Goal: Task Accomplishment & Management: Manage account settings

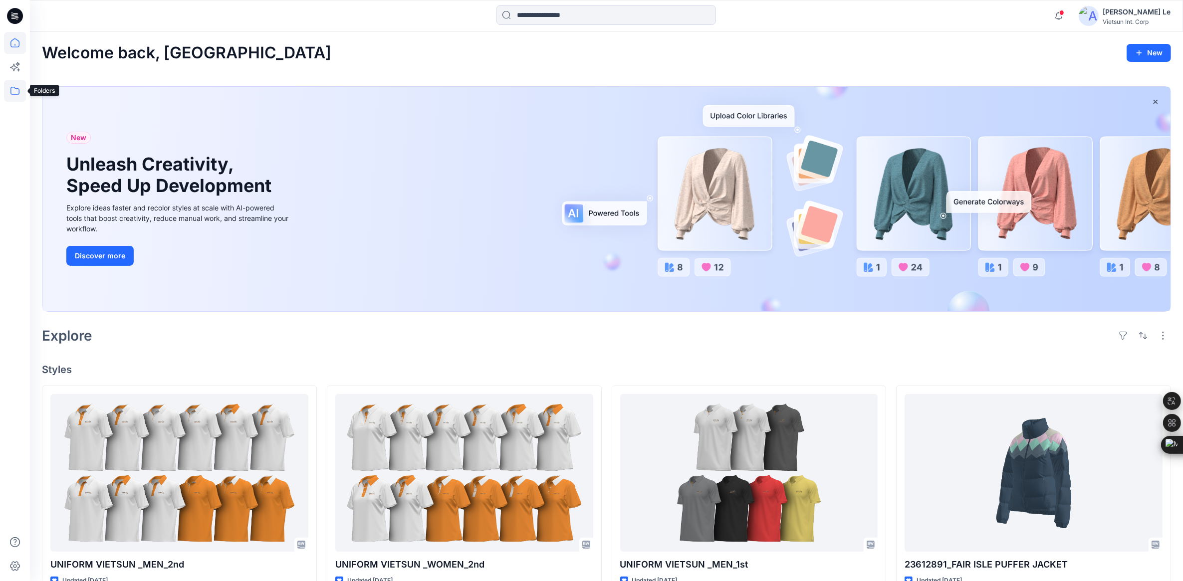
click at [11, 86] on icon at bounding box center [15, 91] width 22 height 22
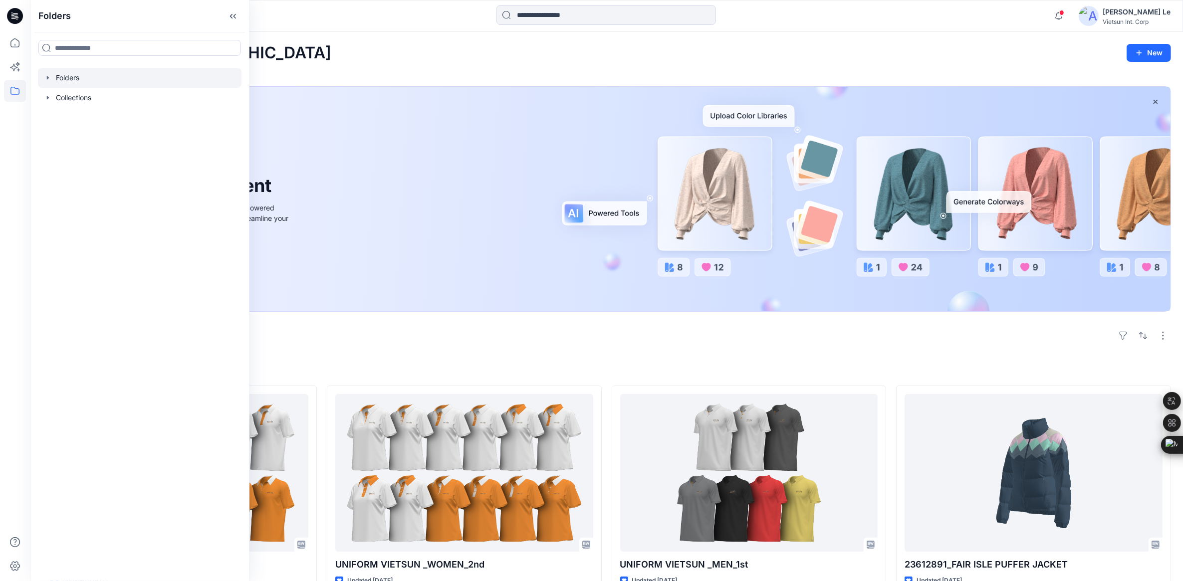
click at [55, 81] on div at bounding box center [140, 78] width 204 height 20
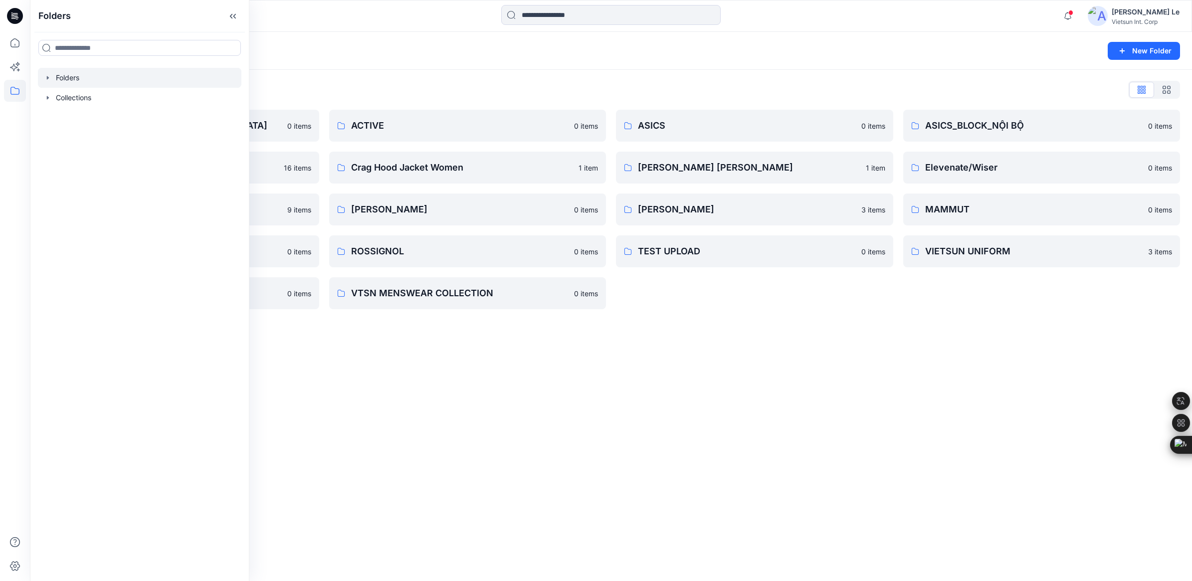
click at [513, 425] on div "Folders New Folder Folders List 3D COLLECTION SS23-[DEMOGRAPHIC_DATA] 0 items C…" at bounding box center [611, 306] width 1163 height 549
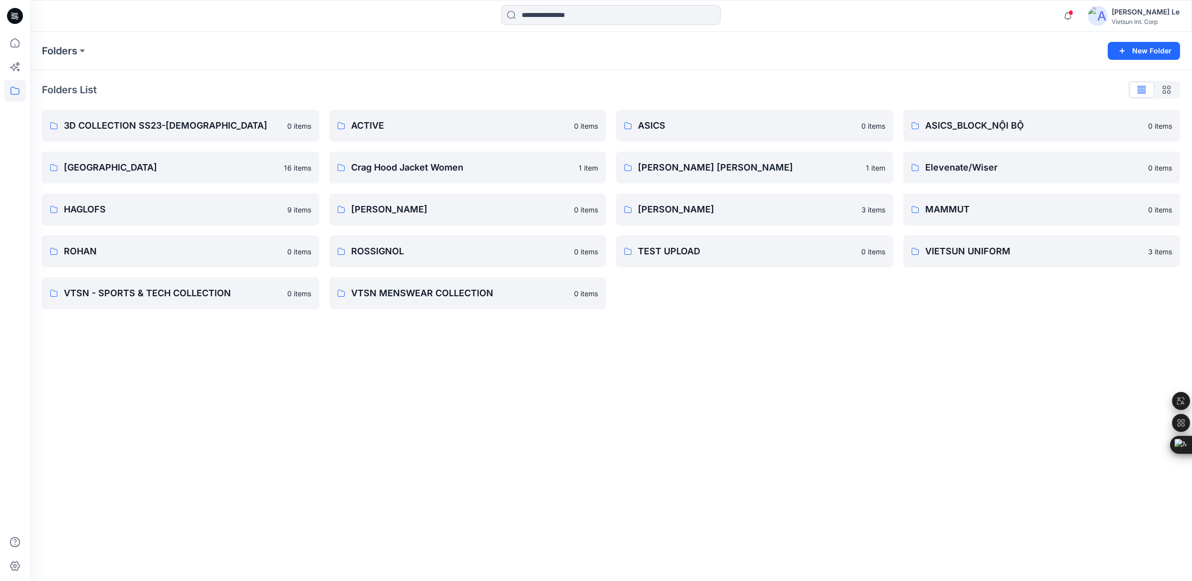
click at [240, 365] on div "Folders New Folder Folders List 3D COLLECTION SS23-[DEMOGRAPHIC_DATA] 0 items C…" at bounding box center [611, 306] width 1163 height 549
click at [524, 425] on div "Folders New Folder Folders List 3D COLLECTION SS23-LADY 0 items CHINA 16 items …" at bounding box center [611, 306] width 1163 height 549
click at [70, 197] on link "HAGLOFS" at bounding box center [180, 210] width 277 height 32
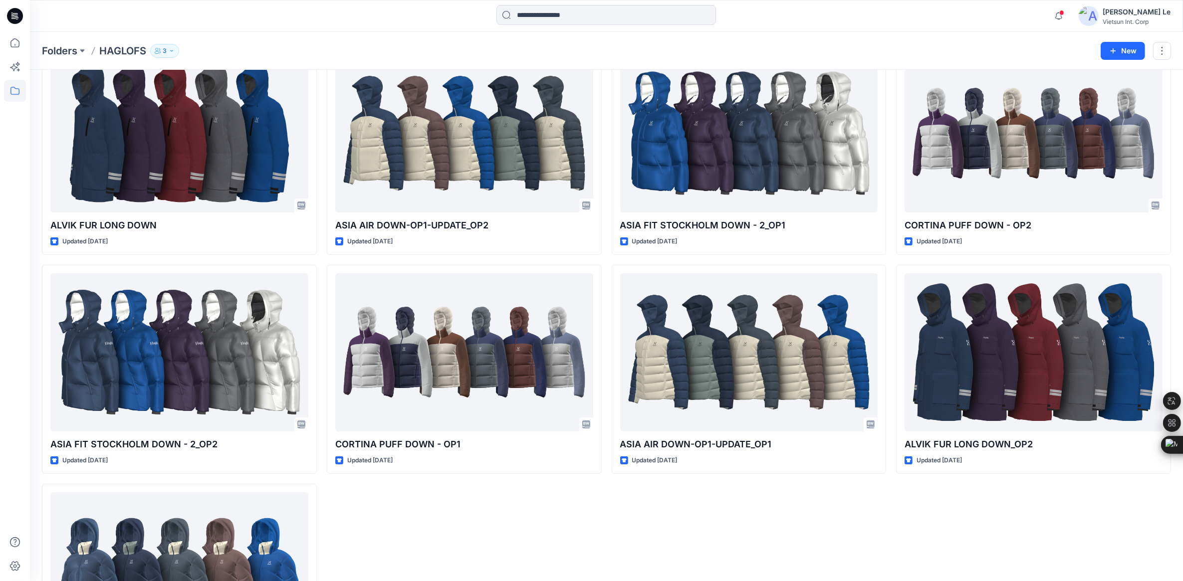
scroll to position [190, 0]
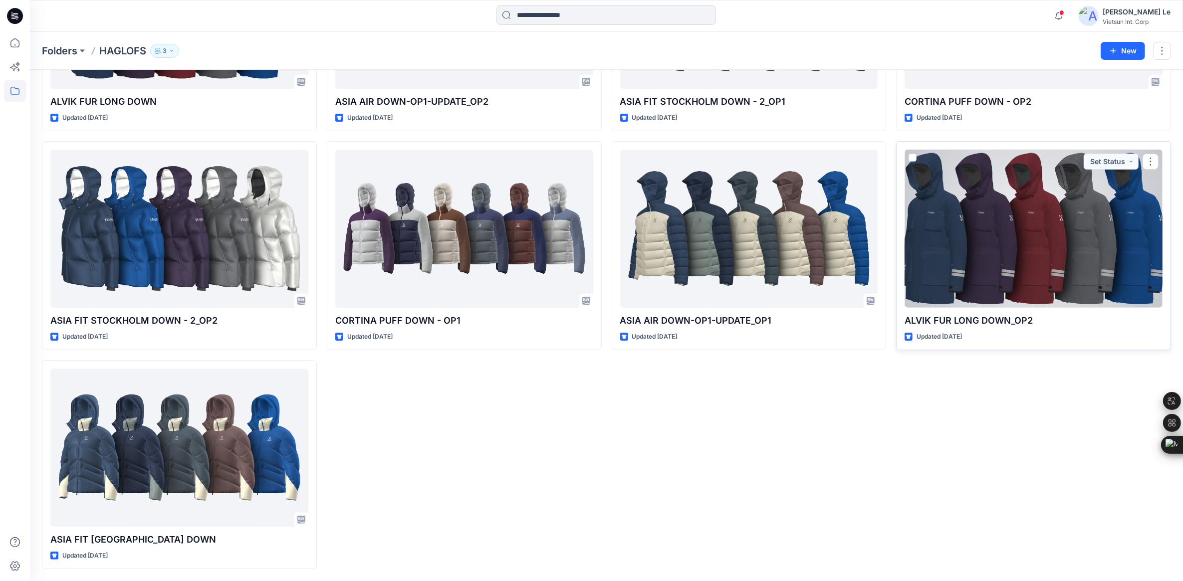
click at [1076, 212] on div at bounding box center [1034, 229] width 258 height 158
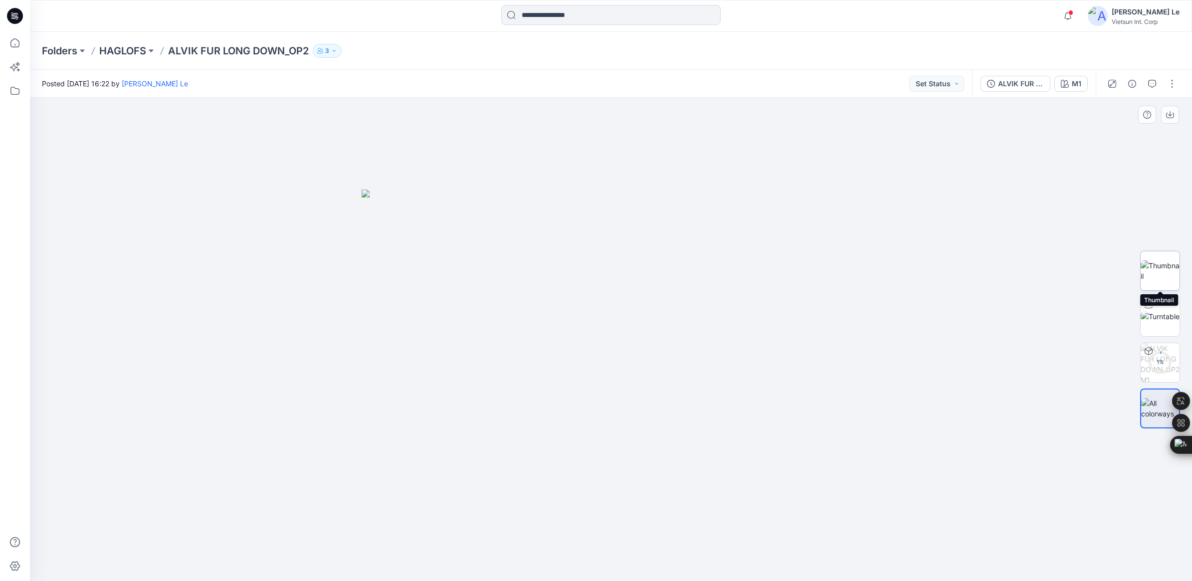
click at [1170, 275] on img at bounding box center [1160, 270] width 39 height 21
click at [121, 46] on p "HAGLOFS" at bounding box center [122, 51] width 47 height 14
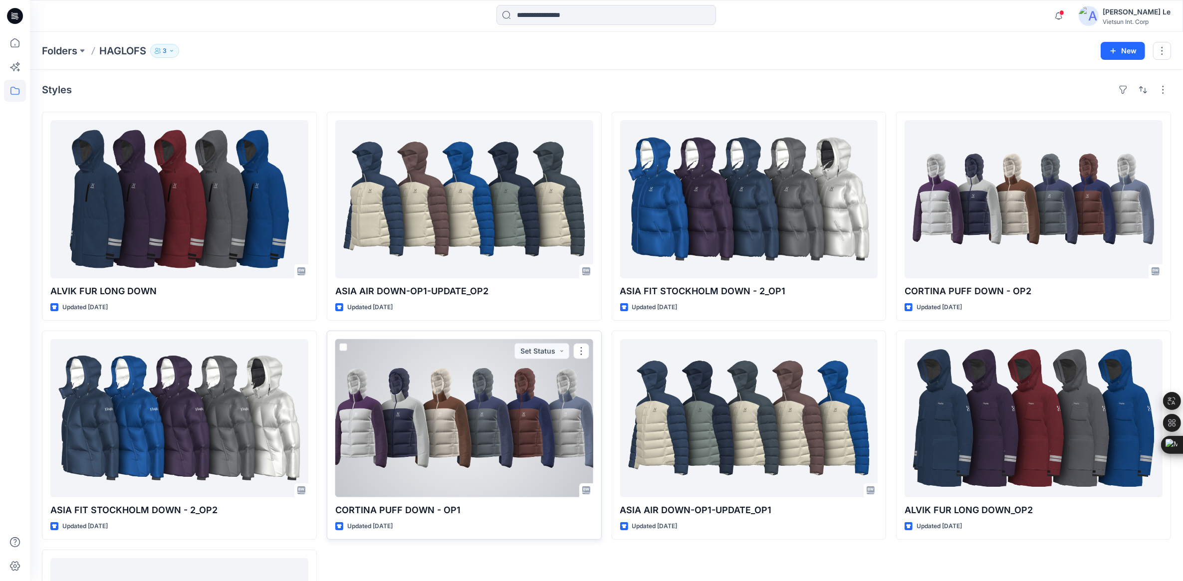
scroll to position [62, 0]
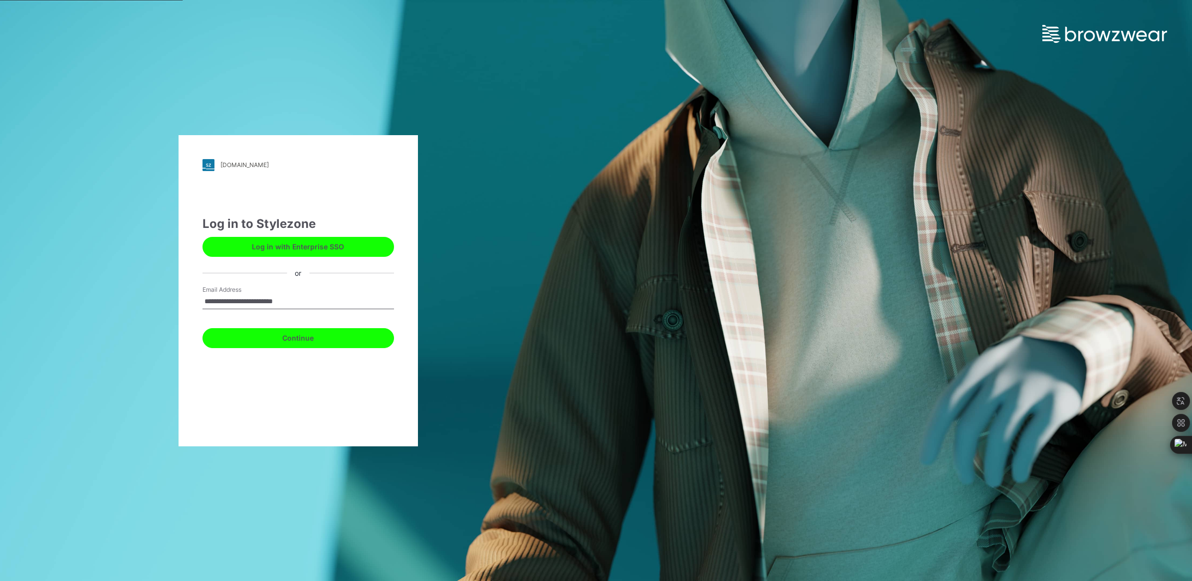
click at [269, 340] on button "Continue" at bounding box center [299, 338] width 192 height 20
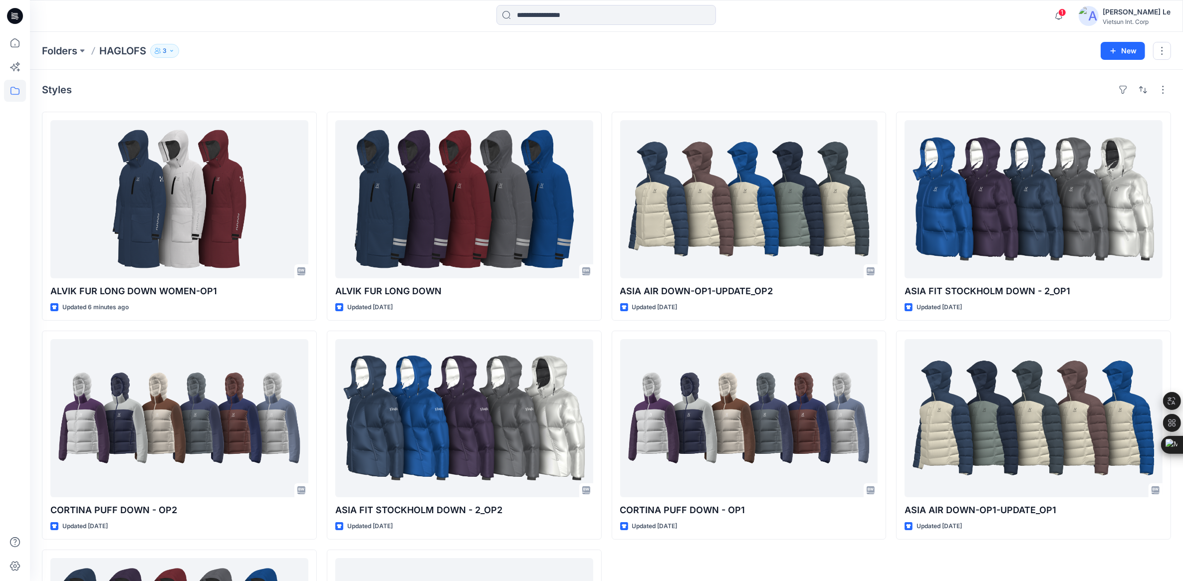
click at [32, 135] on div "Styles ALVIK FUR LONG DOWN WOMEN-OP1 Updated 6 minutes ago CORTINA PUFF DOWN - …" at bounding box center [606, 420] width 1153 height 701
click at [73, 52] on p "Folders" at bounding box center [59, 51] width 35 height 14
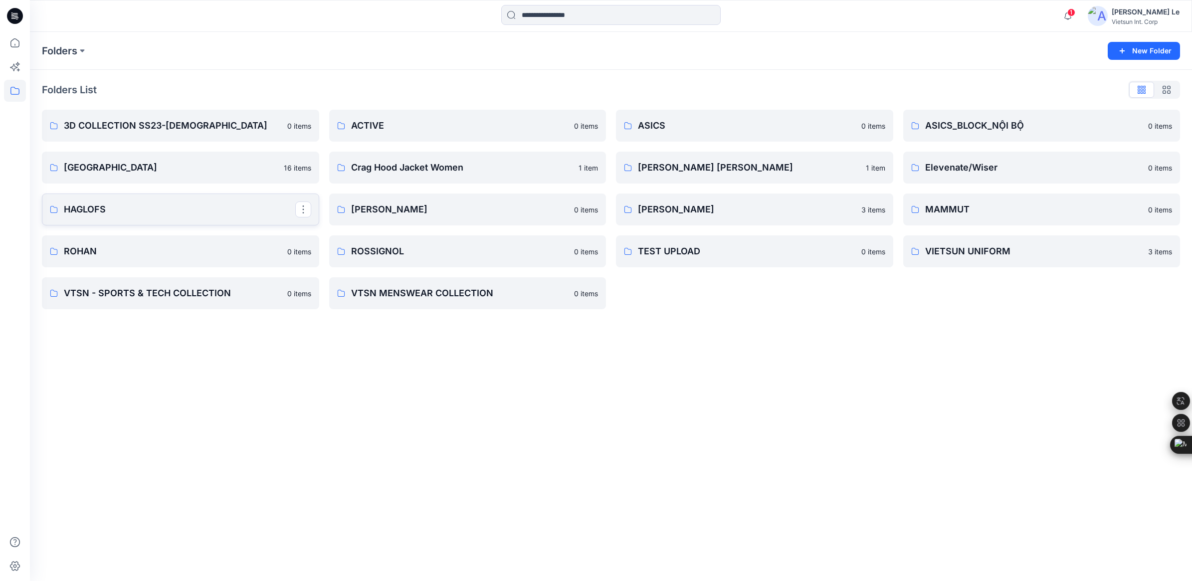
click at [127, 203] on p "HAGLOFS" at bounding box center [180, 210] width 232 height 14
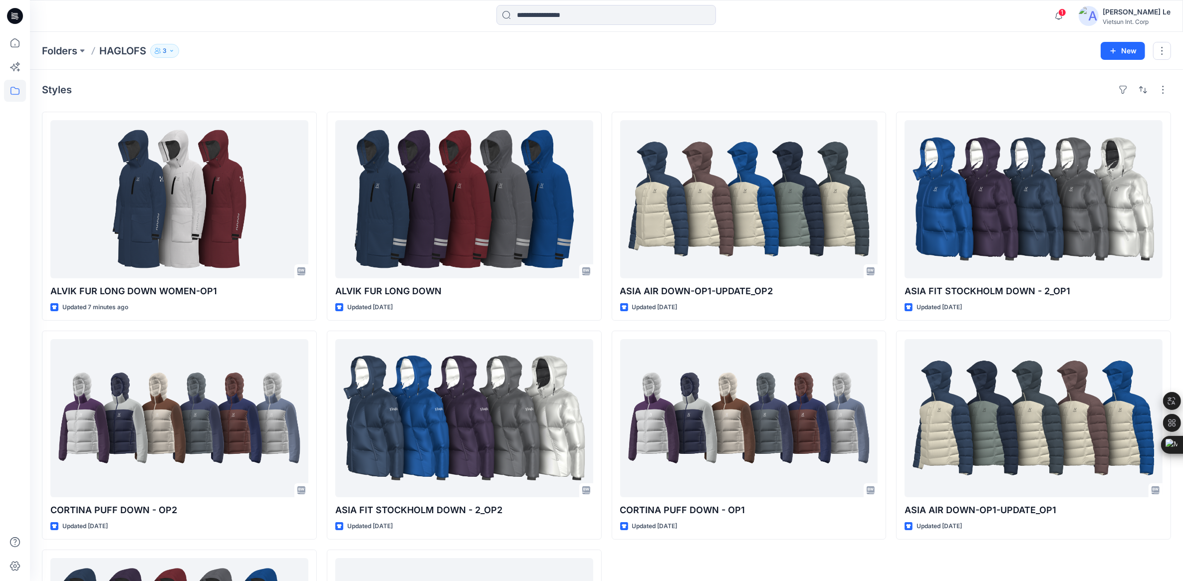
click at [168, 46] on button "3" at bounding box center [164, 51] width 29 height 14
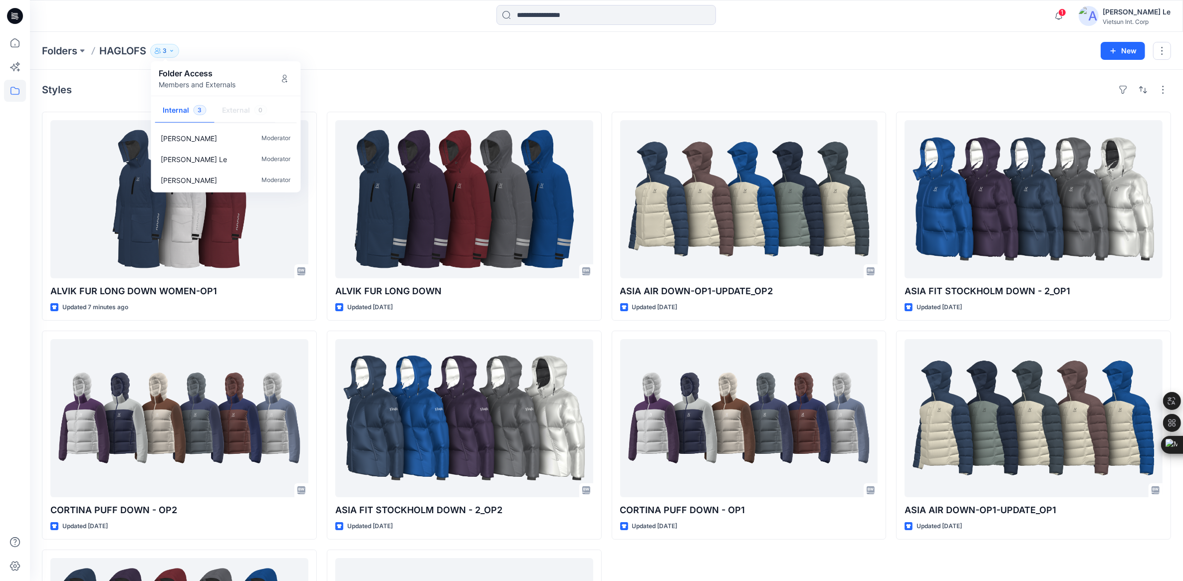
click at [622, 65] on div "Folders HAGLOFS 3 Folder Access Members and Externals Internal 3 External 0 Hie…" at bounding box center [606, 51] width 1153 height 38
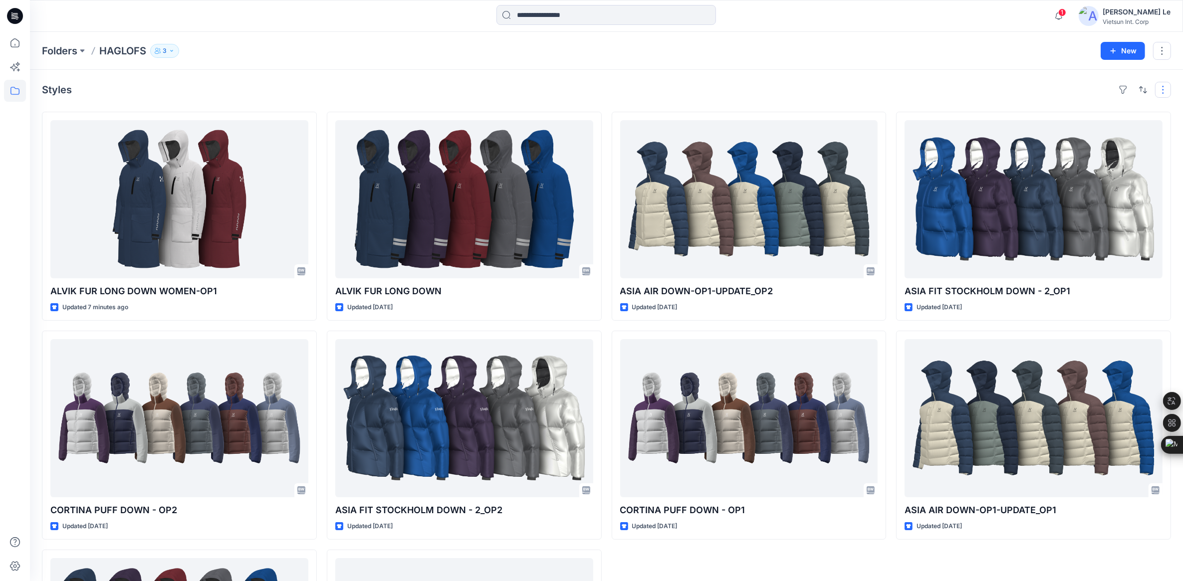
click at [1164, 86] on button "button" at bounding box center [1163, 90] width 16 height 16
click at [1161, 51] on button "button" at bounding box center [1162, 51] width 18 height 18
click at [1093, 72] on button "Edit" at bounding box center [1115, 75] width 108 height 18
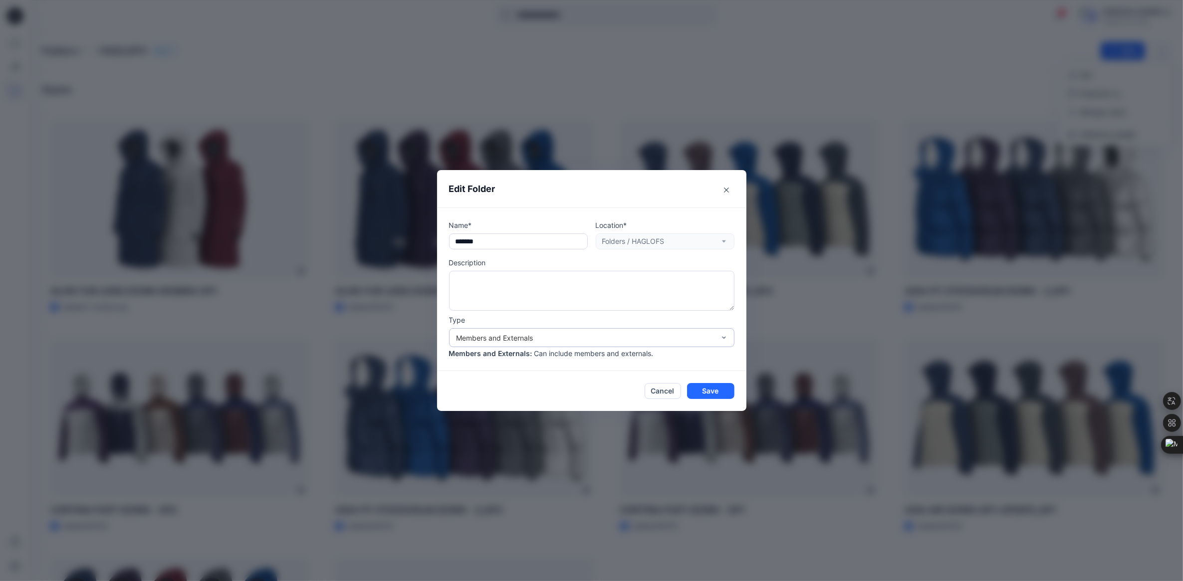
click at [569, 337] on div "Members and Externals" at bounding box center [586, 338] width 258 height 10
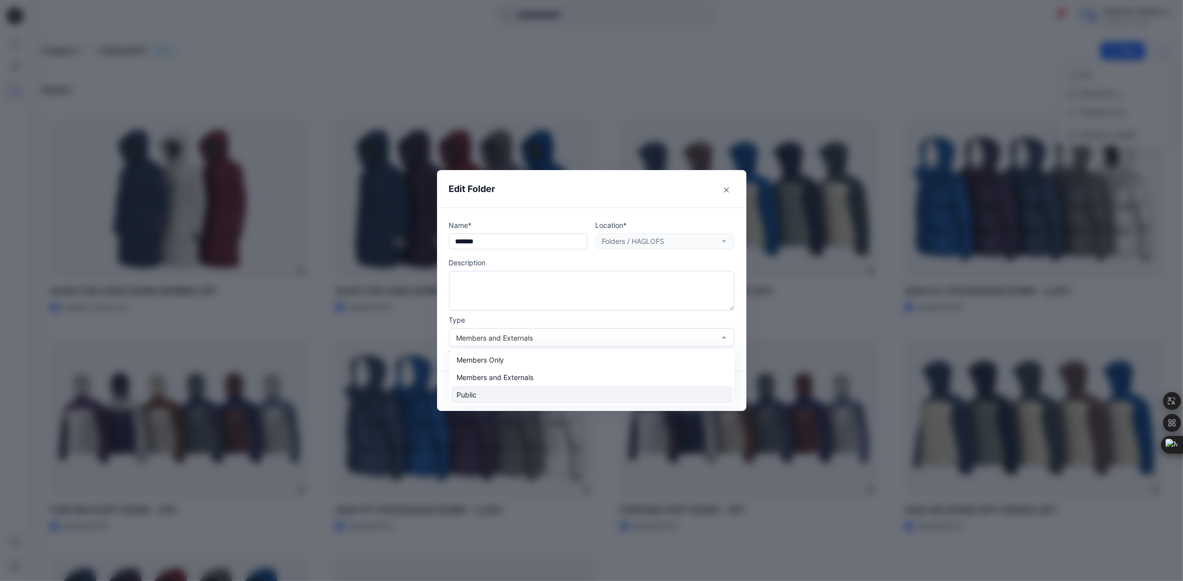
click at [469, 395] on div "Public" at bounding box center [591, 394] width 281 height 17
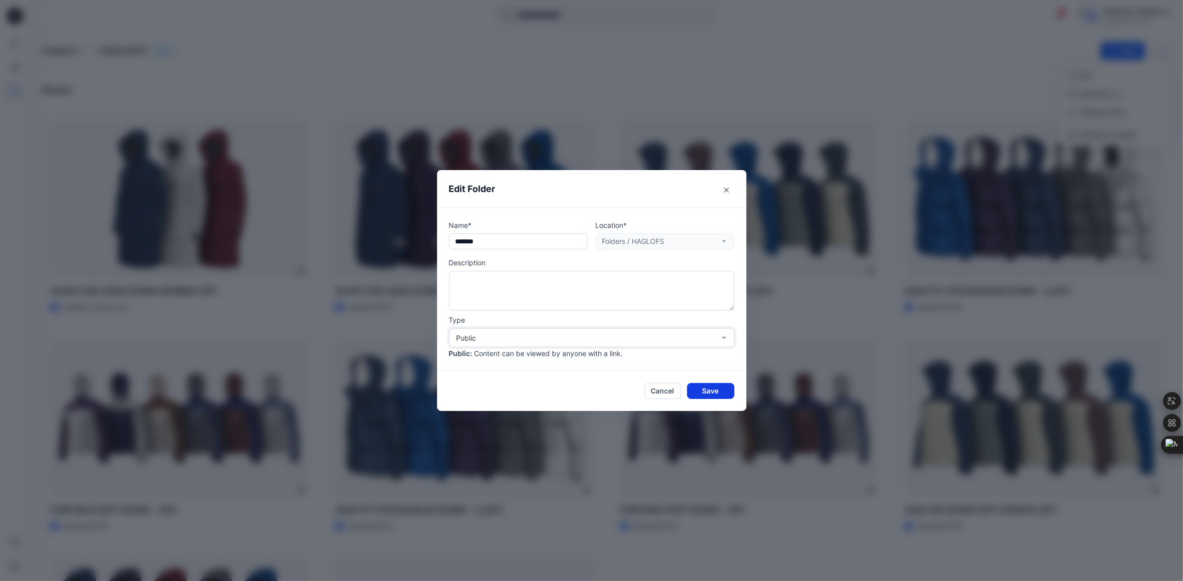
click at [714, 390] on button "Save" at bounding box center [710, 391] width 47 height 16
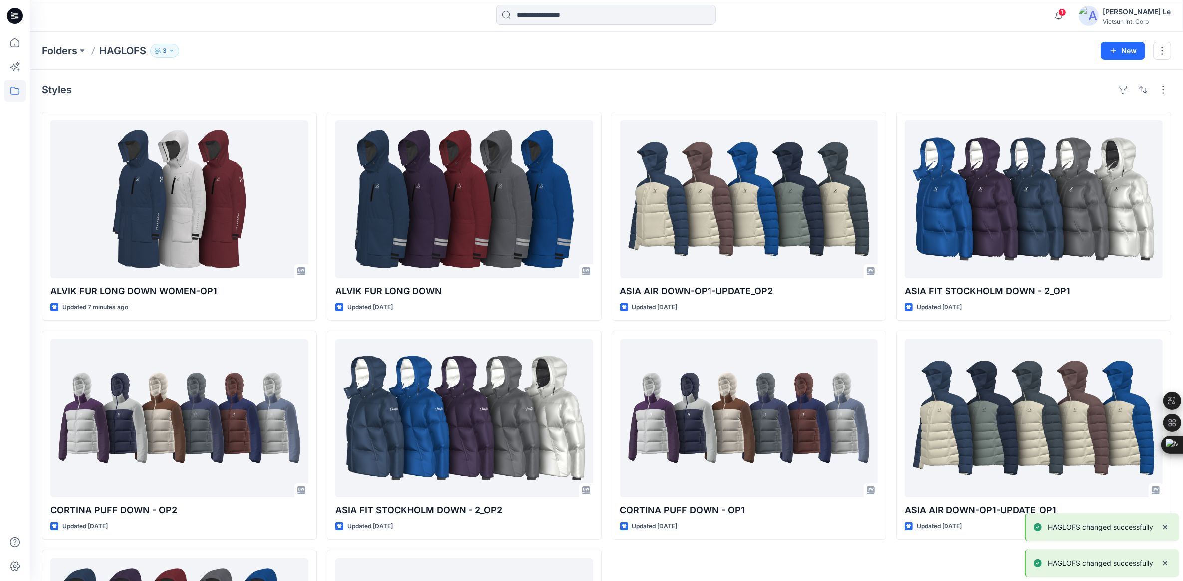
drag, startPoint x: 325, startPoint y: 325, endPoint x: 305, endPoint y: 322, distance: 20.1
click at [325, 325] on div "ALVIK FUR LONG DOWN WOMEN-OP1 Updated 7 minutes ago CORTINA PUFF DOWN - OP2 Upd…" at bounding box center [606, 435] width 1129 height 647
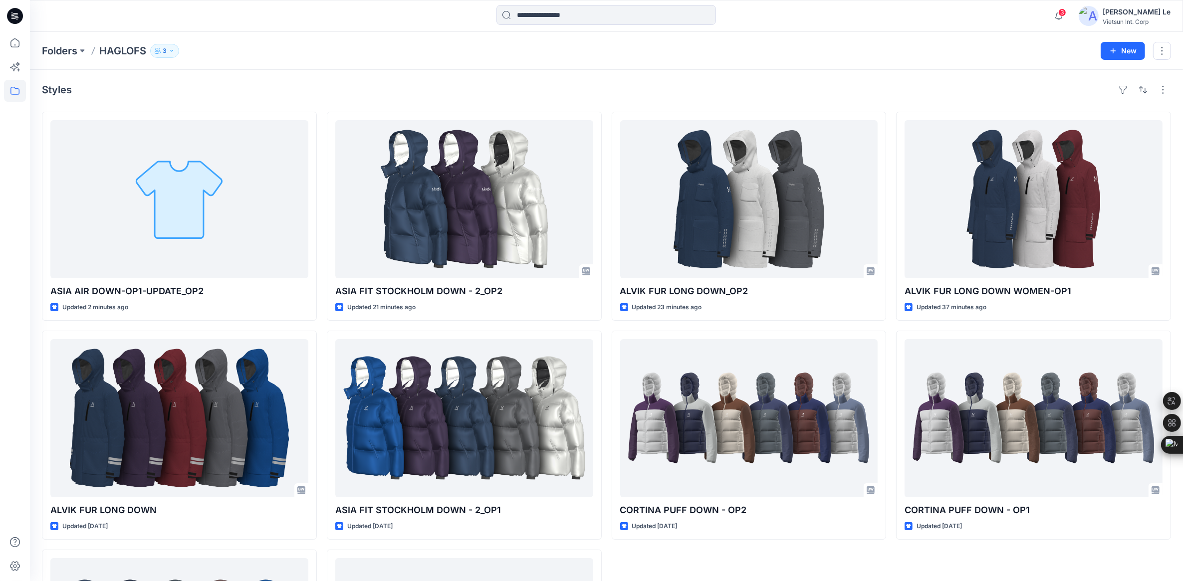
click at [334, 64] on div "Folders HAGLOFS 3 New" at bounding box center [606, 51] width 1153 height 38
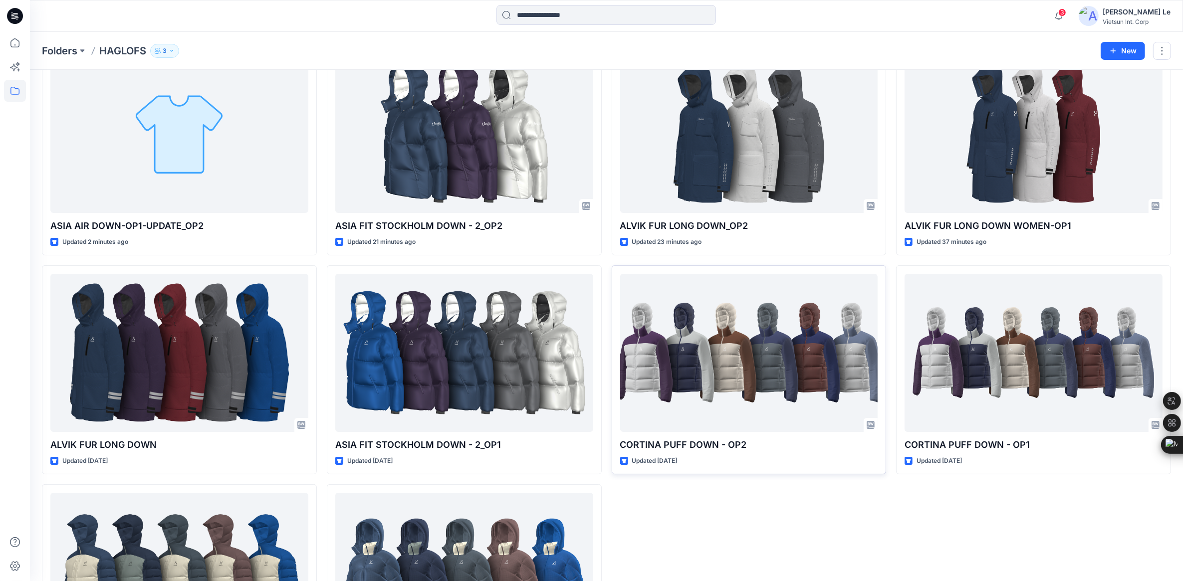
scroll to position [190, 0]
